Goal: Information Seeking & Learning: Find specific page/section

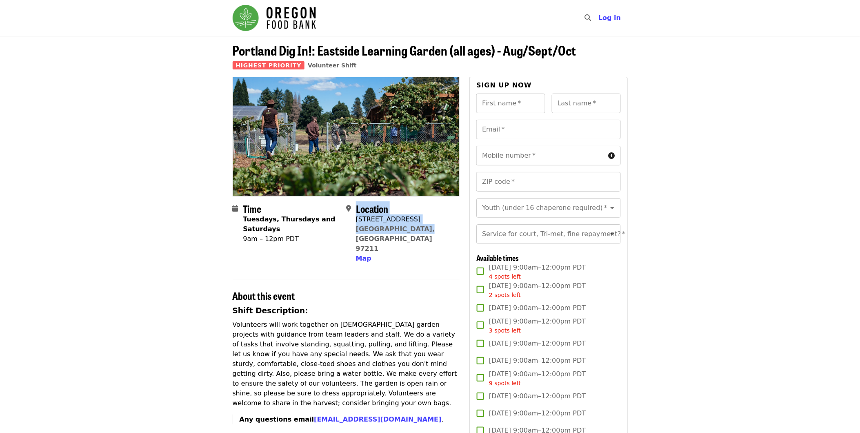
drag, startPoint x: 413, startPoint y: 231, endPoint x: 355, endPoint y: 229, distance: 58.0
click at [355, 229] on div "Location [STREET_ADDRESS][PERSON_NAME] Map" at bounding box center [399, 233] width 107 height 61
drag, startPoint x: 355, startPoint y: 229, endPoint x: 392, endPoint y: 253, distance: 43.6
click at [389, 290] on h2 "About this event" at bounding box center [346, 296] width 227 height 12
drag, startPoint x: 413, startPoint y: 231, endPoint x: 357, endPoint y: 223, distance: 56.4
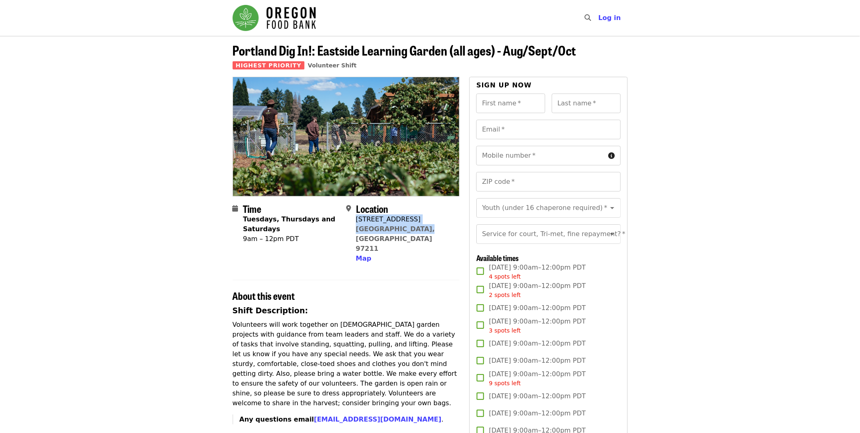
click at [357, 223] on div "Location [STREET_ADDRESS][PERSON_NAME] Map" at bounding box center [399, 233] width 107 height 61
copy span "[STREET_ADDRESS][PERSON_NAME]"
click at [362, 254] on span "Map" at bounding box center [364, 258] width 16 height 8
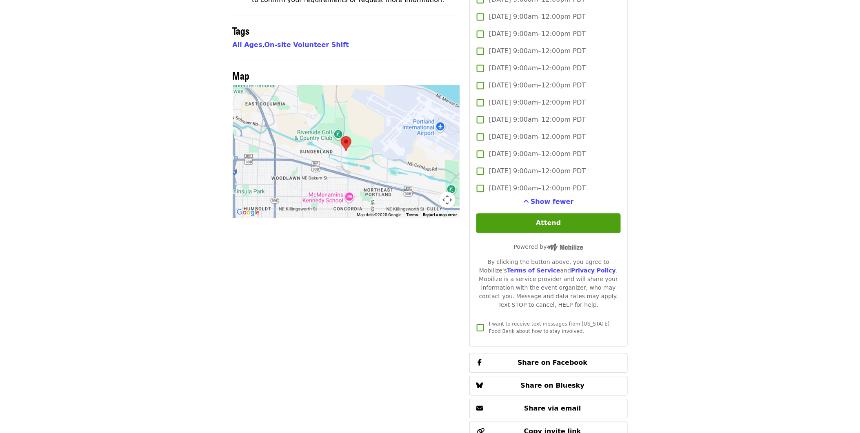
scroll to position [534, 0]
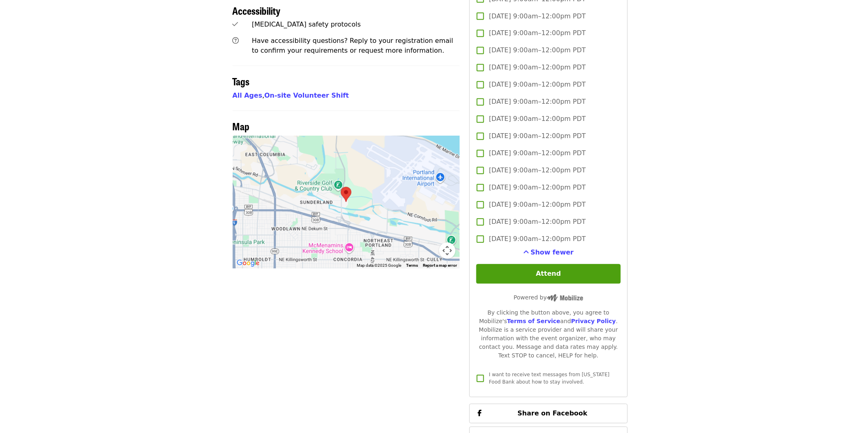
click at [450, 242] on button "Map camera controls" at bounding box center [447, 250] width 16 height 16
click at [428, 242] on button "Zoom out" at bounding box center [427, 250] width 16 height 16
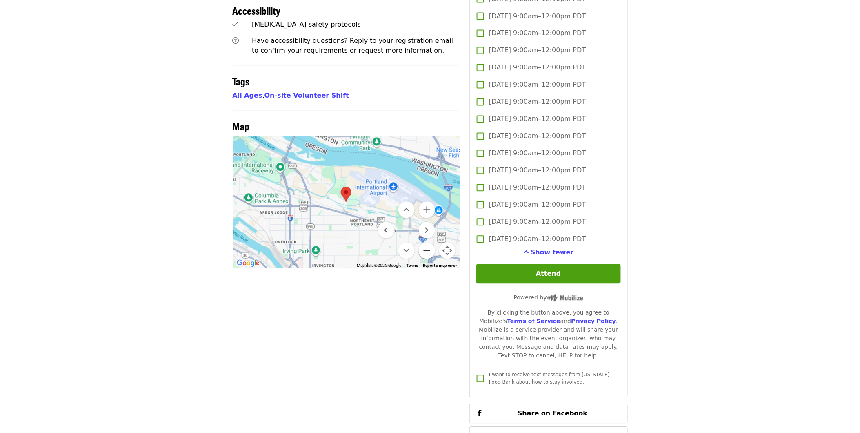
click at [428, 242] on button "Zoom out" at bounding box center [427, 250] width 16 height 16
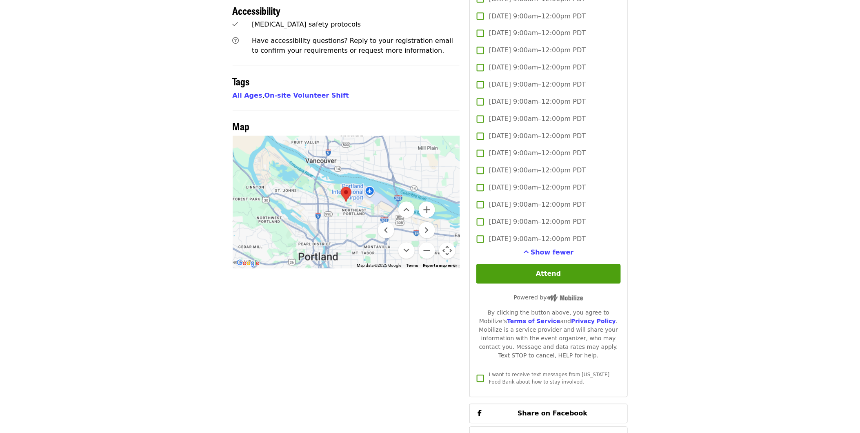
drag, startPoint x: 331, startPoint y: 216, endPoint x: 386, endPoint y: 190, distance: 60.8
click at [386, 189] on div "Keyboard shortcuts Map Data Map data ©2025 Google Map data ©2025 Google 2 km Cl…" at bounding box center [346, 202] width 227 height 133
click at [425, 242] on button "Zoom out" at bounding box center [427, 250] width 16 height 16
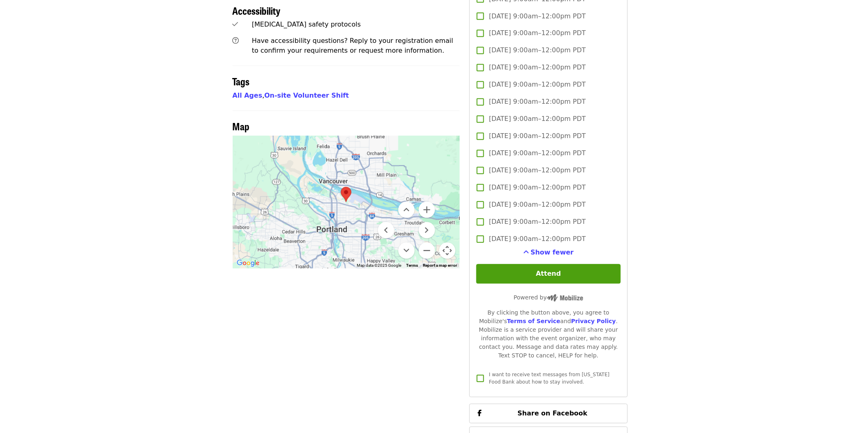
drag, startPoint x: 333, startPoint y: 223, endPoint x: 358, endPoint y: 191, distance: 41.1
click at [358, 191] on div at bounding box center [346, 202] width 227 height 133
click at [774, 137] on article "Portland Dig In!: [GEOGRAPHIC_DATA] (all ages) - Aug/Sept/Oct Highest Priority …" at bounding box center [430, 19] width 860 height 1034
